Goal: Find specific page/section: Locate a particular part of the current website

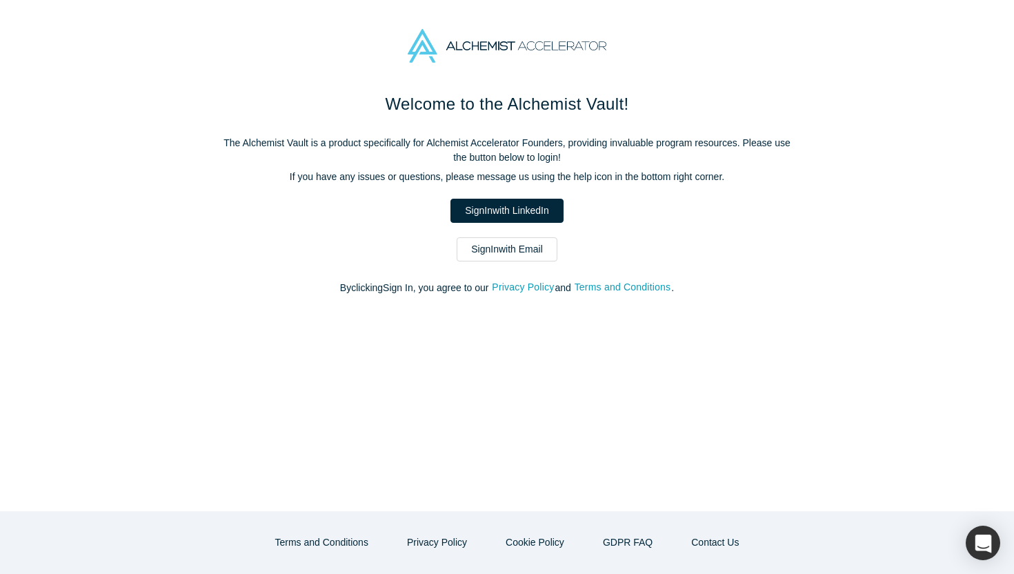
click at [521, 255] on link "Sign In with Email" at bounding box center [507, 249] width 101 height 24
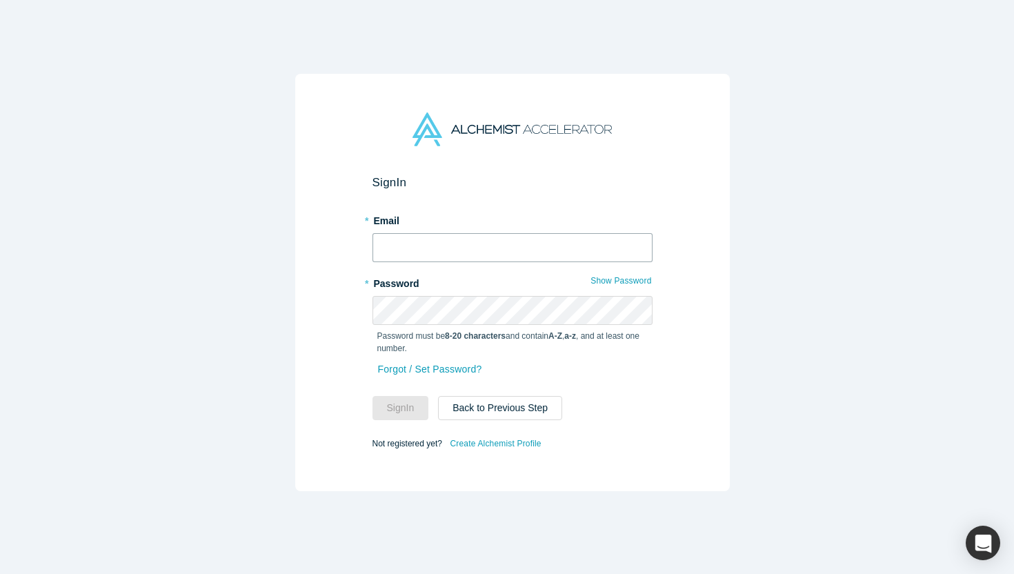
click at [505, 248] on input "text" at bounding box center [512, 247] width 280 height 29
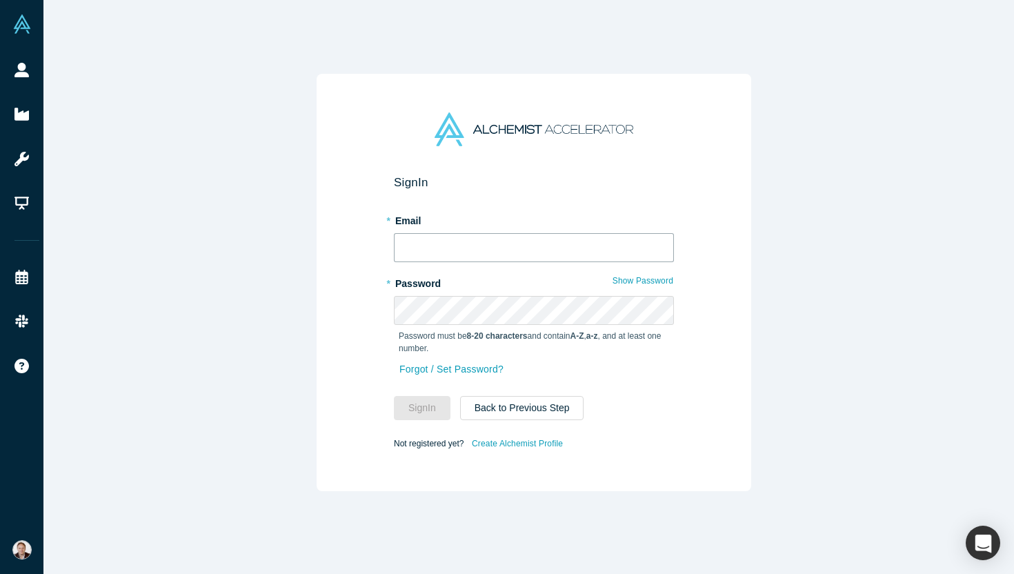
type input "[PERSON_NAME][EMAIL_ADDRESS][DOMAIN_NAME]"
click at [413, 402] on button "Sign In" at bounding box center [422, 408] width 57 height 24
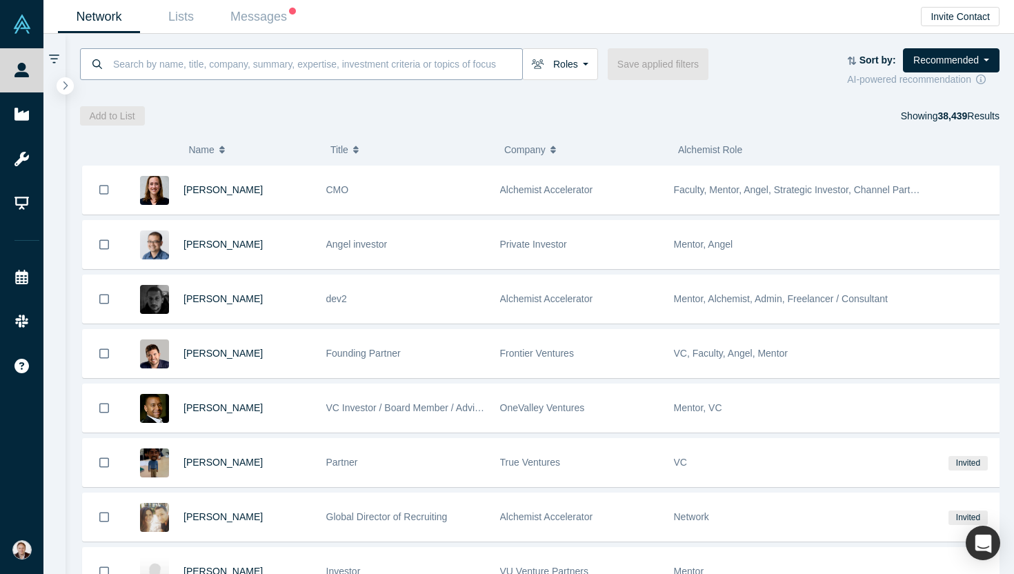
click at [305, 68] on input at bounding box center [317, 64] width 410 height 32
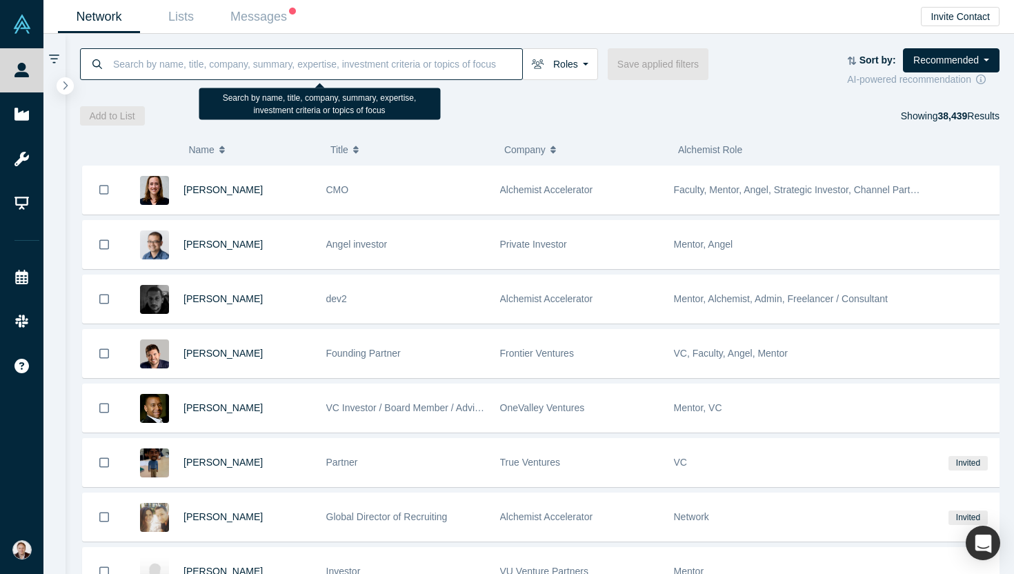
paste input "[PERSON_NAME]"
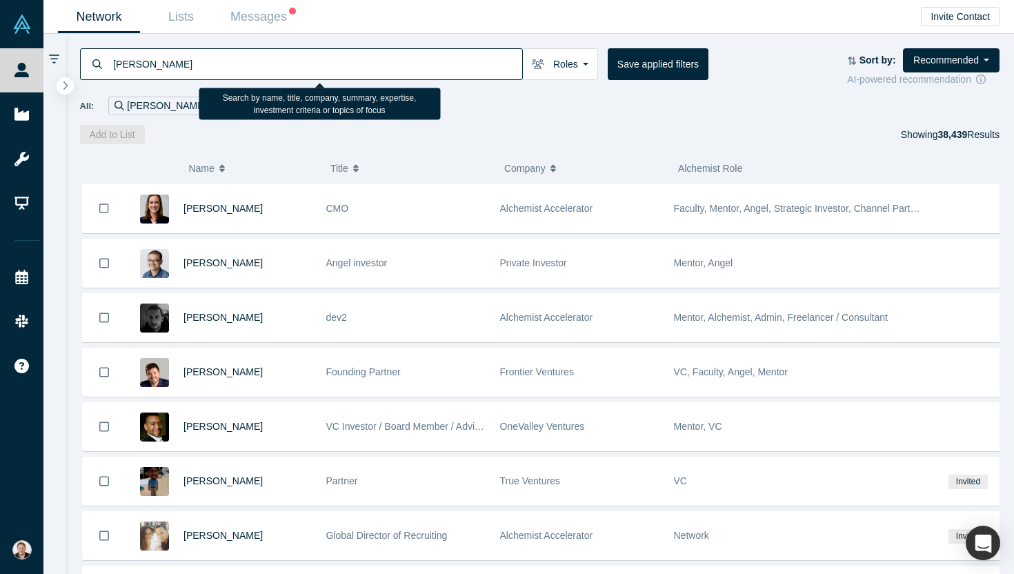
type input "[PERSON_NAME]"
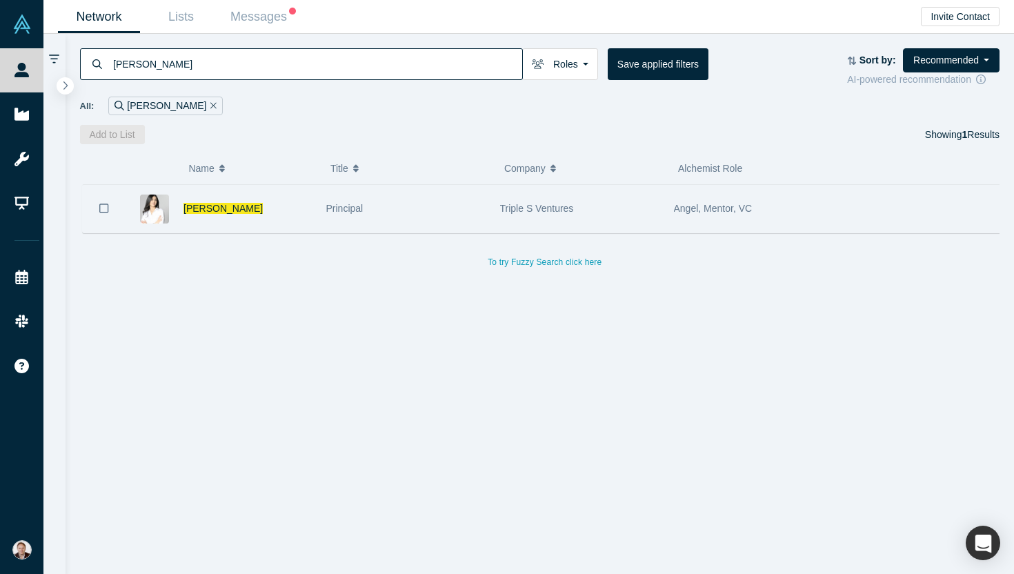
click at [318, 204] on div "[PERSON_NAME]" at bounding box center [222, 209] width 193 height 48
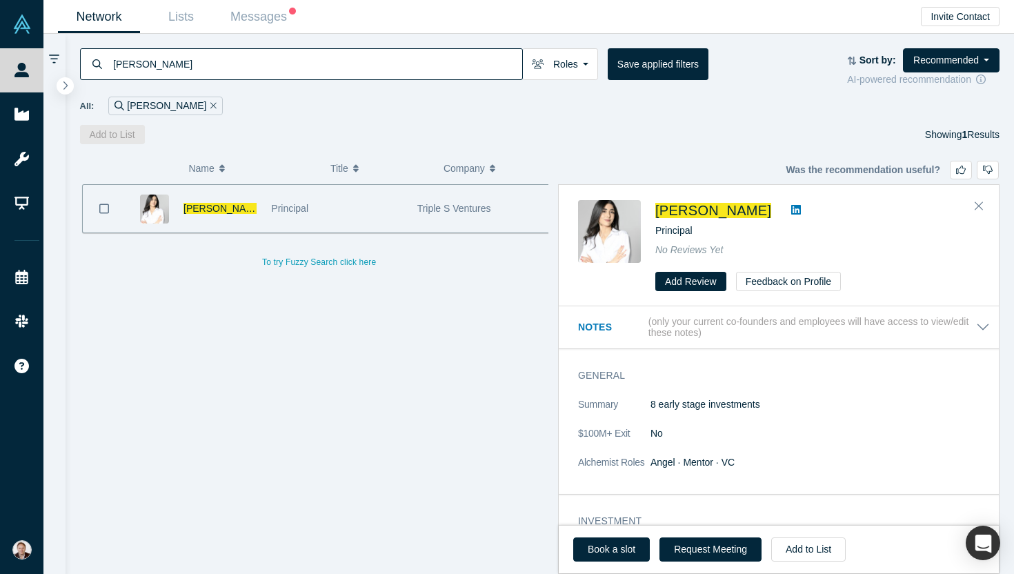
click at [791, 209] on icon at bounding box center [796, 209] width 10 height 11
